Goal: Find contact information: Find contact information

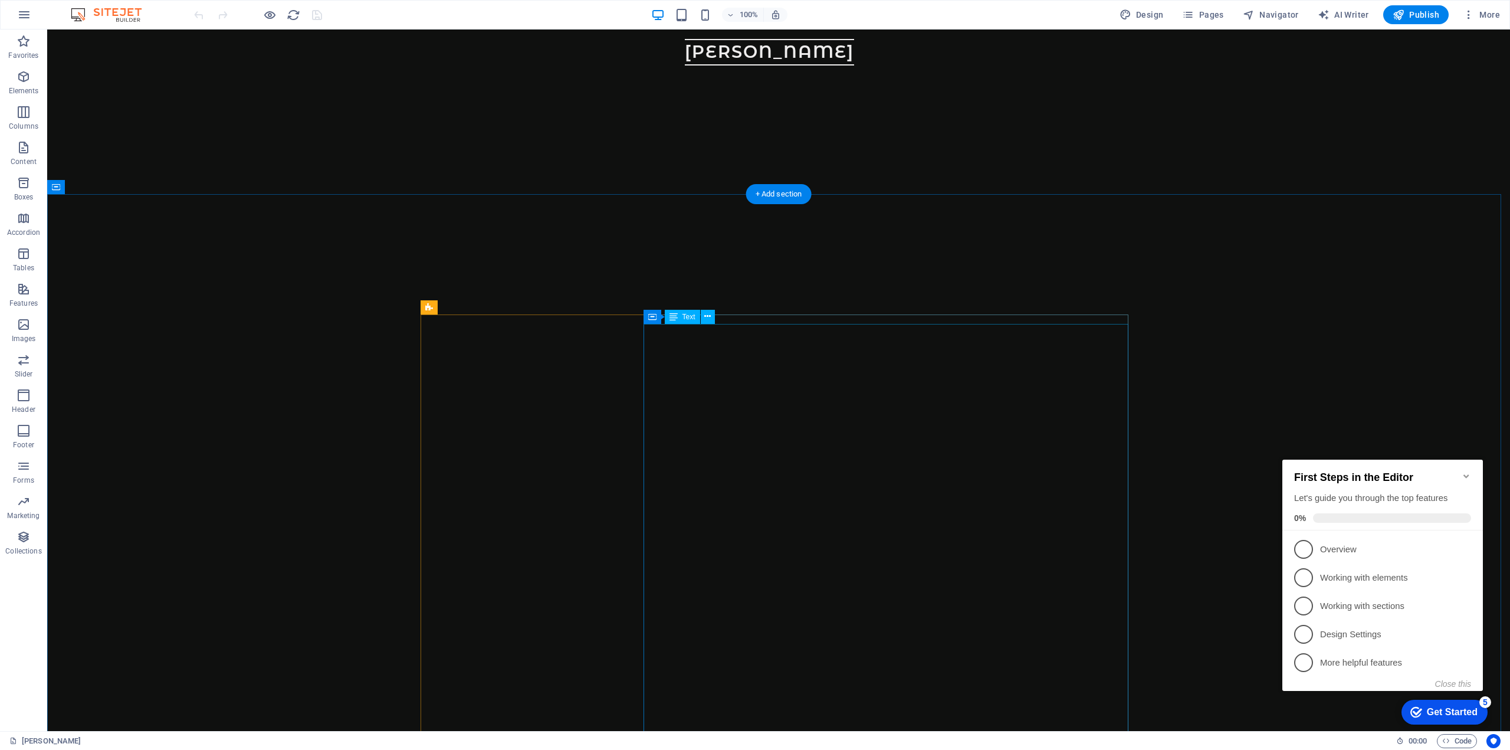
scroll to position [6197, 0]
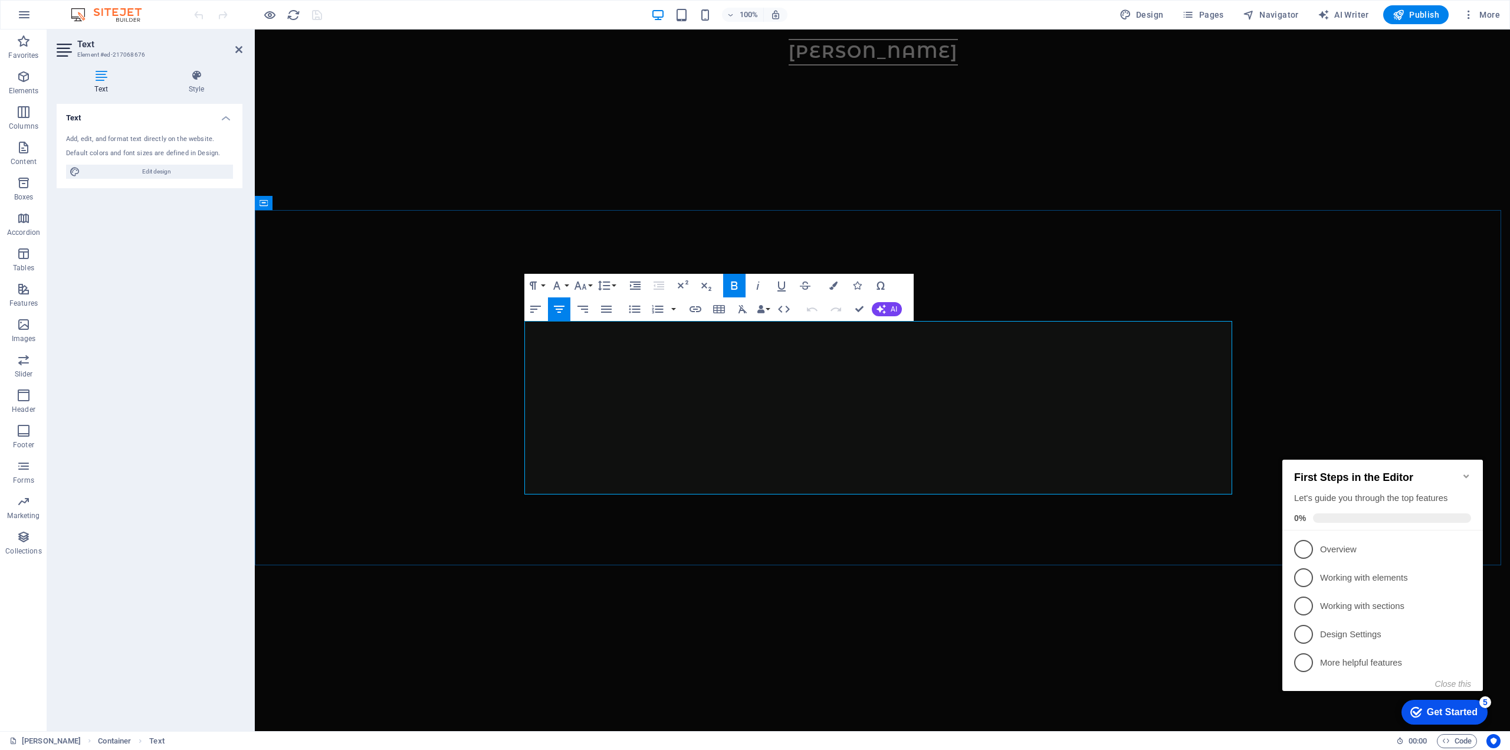
drag, startPoint x: 790, startPoint y: 407, endPoint x: 994, endPoint y: 481, distance: 217.2
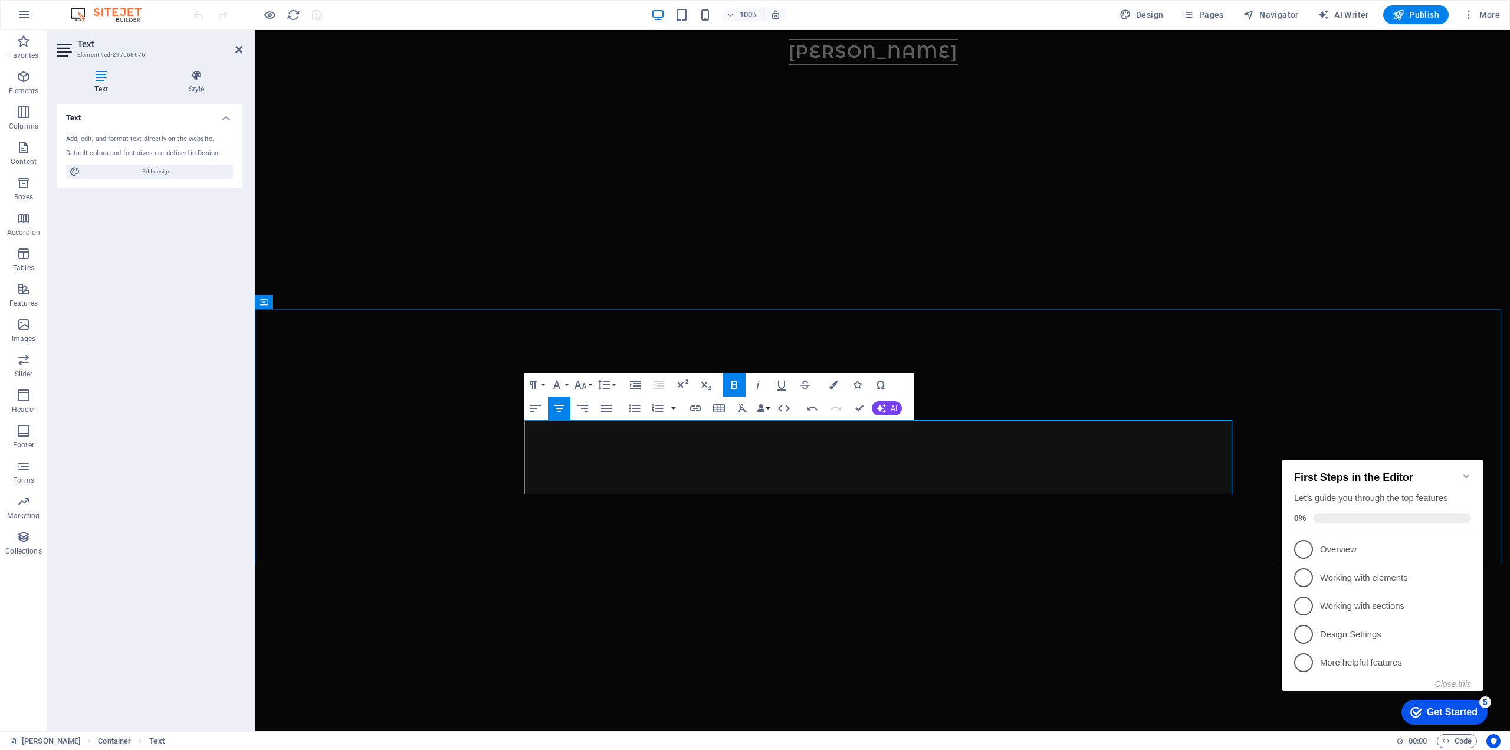
scroll to position [6083, 0]
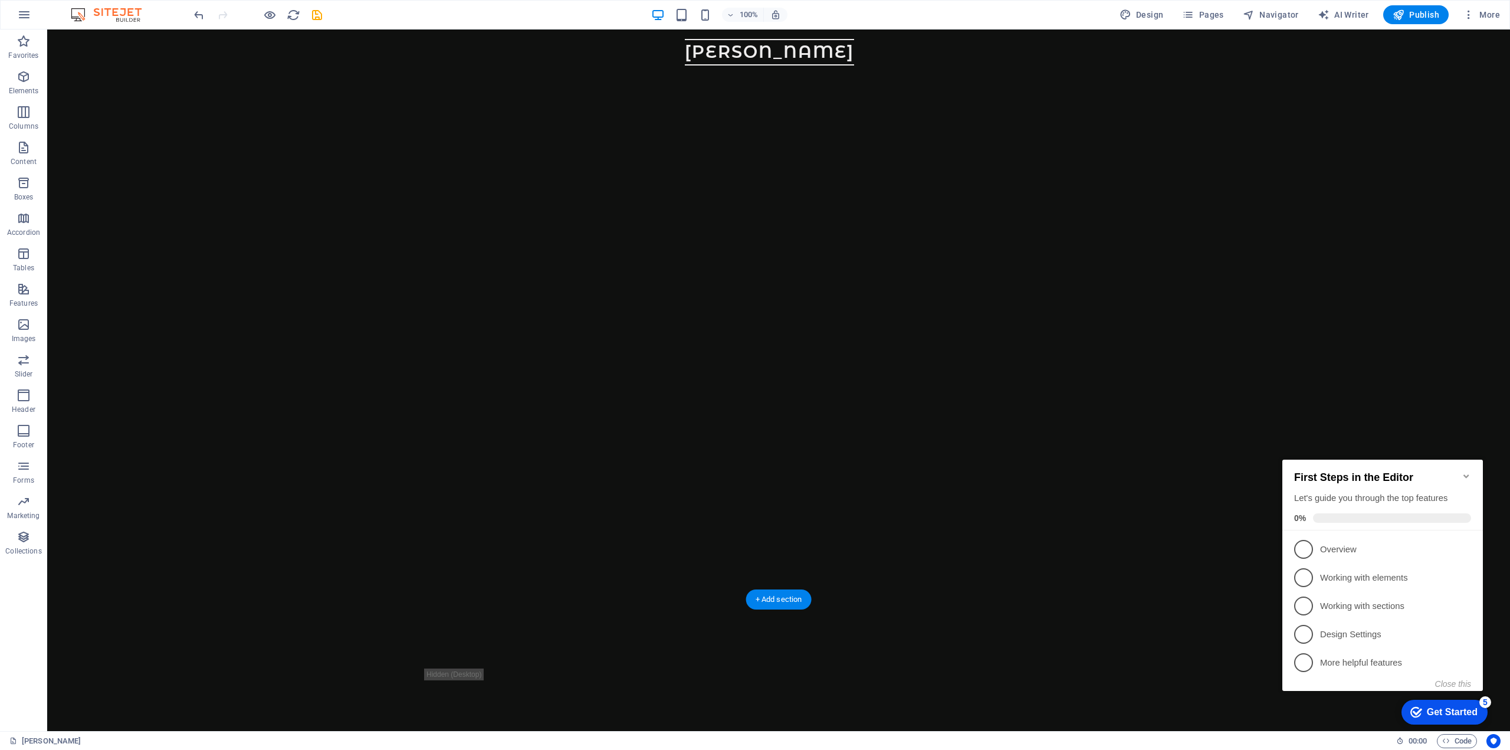
scroll to position [127, 0]
click at [1402, 19] on icon "button" at bounding box center [1398, 15] width 12 height 12
